Goal: Task Accomplishment & Management: Manage account settings

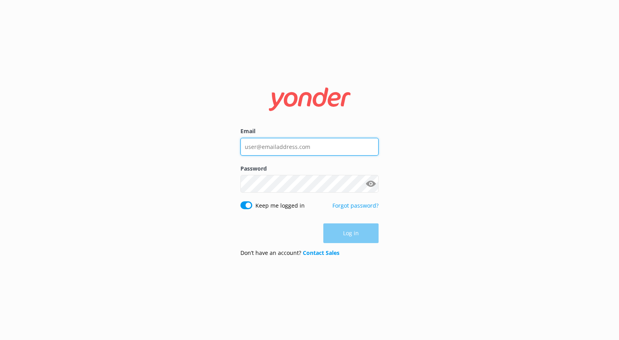
type input "[EMAIL_ADDRESS][DOMAIN_NAME]"
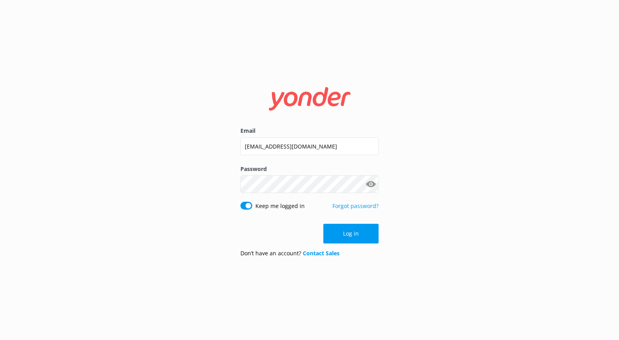
click at [352, 231] on div "Log in" at bounding box center [309, 234] width 138 height 20
click at [355, 232] on button "Log in" at bounding box center [350, 234] width 55 height 20
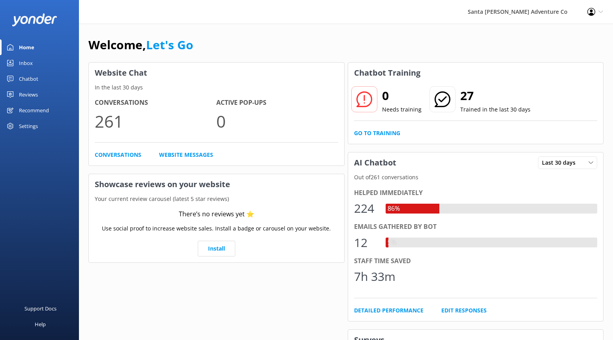
click at [24, 63] on div "Inbox" at bounding box center [26, 63] width 14 height 16
